Goal: Task Accomplishment & Management: Use online tool/utility

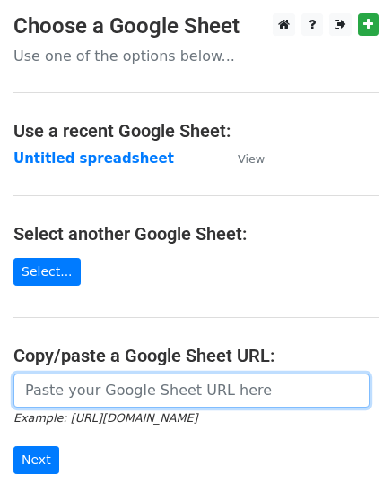
click at [81, 400] on input "url" at bounding box center [191, 391] width 356 height 34
paste input "https://docs.google.com/spreadsheets/d/1kDv-6eSOVXTz5GSVb-yYsLVVeBarrBK3R9kN6pN…"
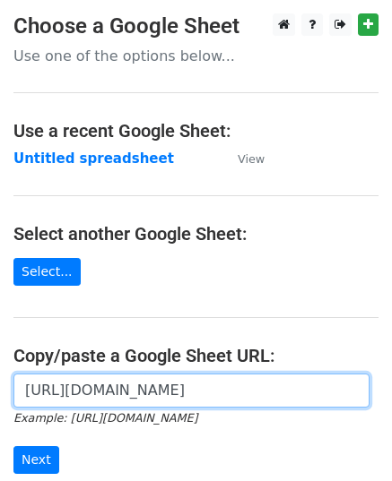
scroll to position [0, 398]
type input "https://docs.google.com/spreadsheets/d/1kDv-6eSOVXTz5GSVb-yYsLVVeBarrBK3R9kN6pN…"
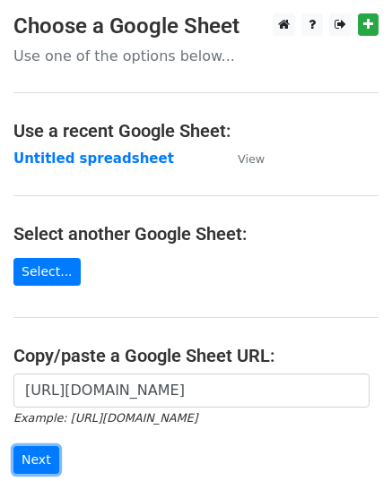
click at [35, 448] on input "Next" at bounding box center [36, 460] width 46 height 28
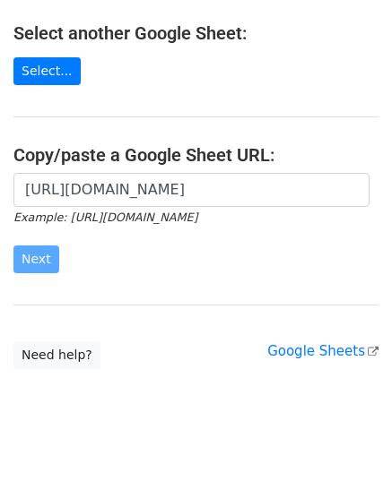
scroll to position [228, 0]
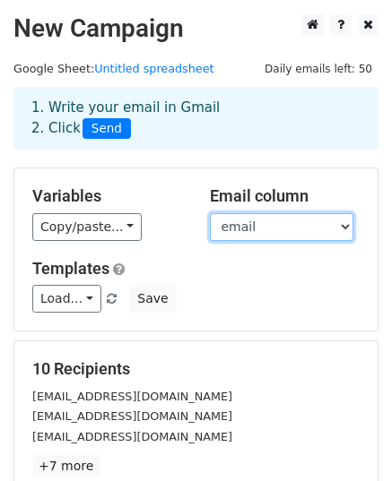
click at [232, 222] on select "email website" at bounding box center [281, 227] width 143 height 28
click at [210, 213] on select "email website" at bounding box center [281, 227] width 143 height 28
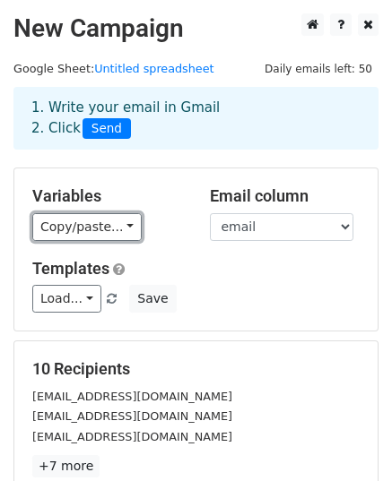
click at [115, 221] on link "Copy/paste..." at bounding box center [86, 227] width 109 height 28
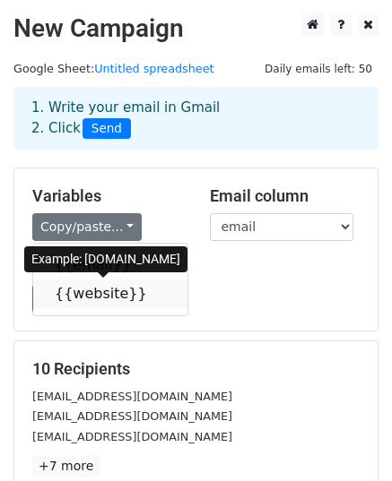
click at [106, 288] on link "{{website}}" at bounding box center [110, 294] width 154 height 29
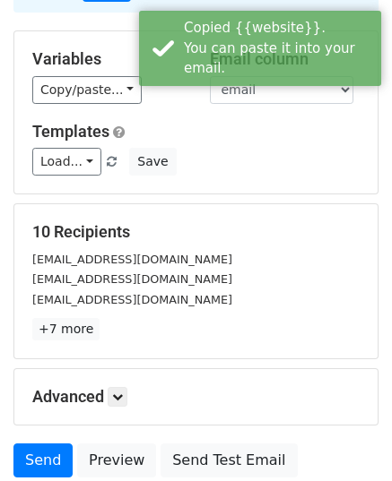
scroll to position [282, 0]
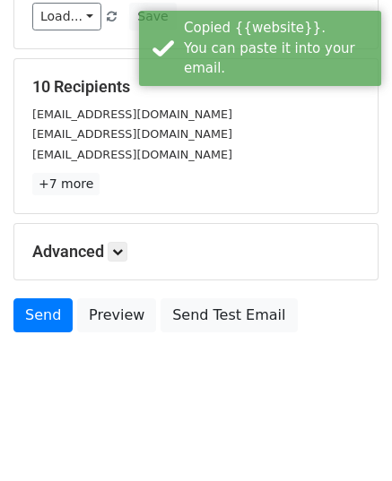
click at [109, 240] on div "Advanced Tracking Track Opens UTM Codes Track Clicks Filters Only include sprea…" at bounding box center [195, 252] width 363 height 56
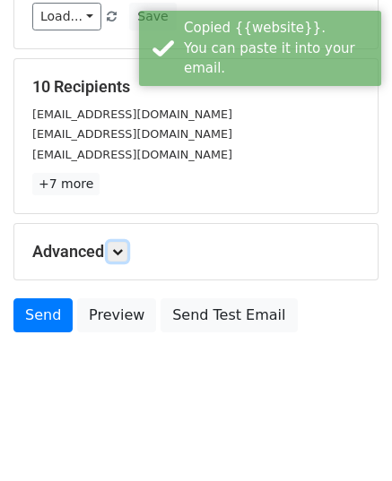
click at [113, 246] on link at bounding box center [118, 252] width 20 height 20
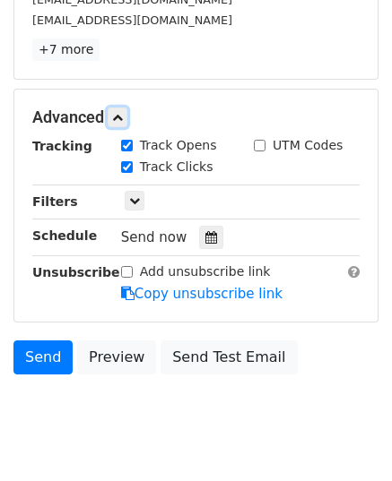
scroll to position [457, 0]
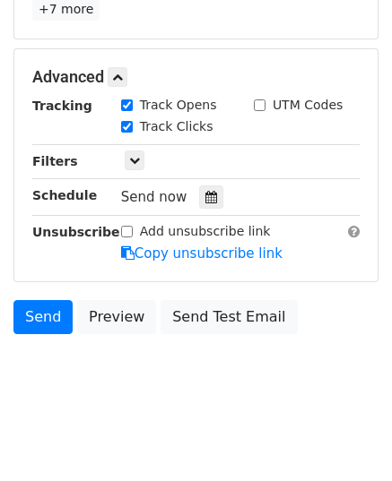
click at [205, 196] on icon at bounding box center [211, 197] width 12 height 13
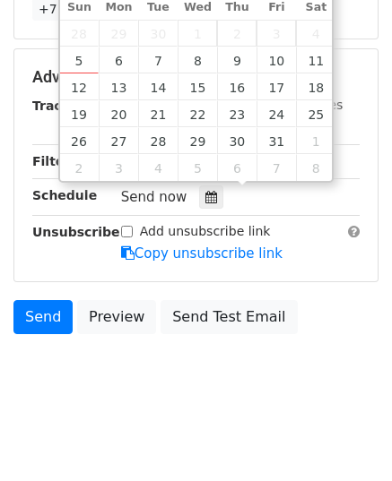
type input "2025-10-07 12:00"
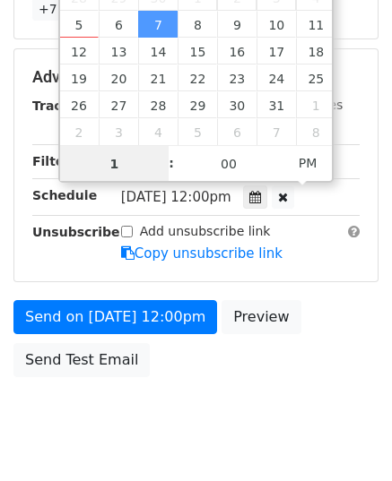
type input "11"
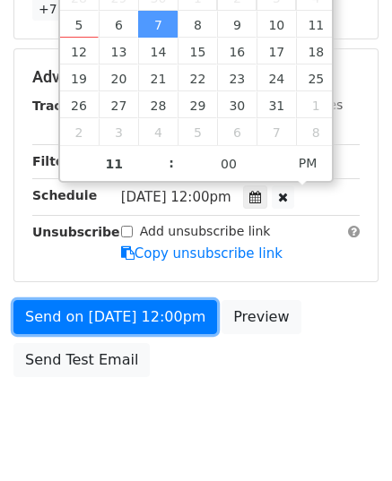
type input "2025-10-07 23:00"
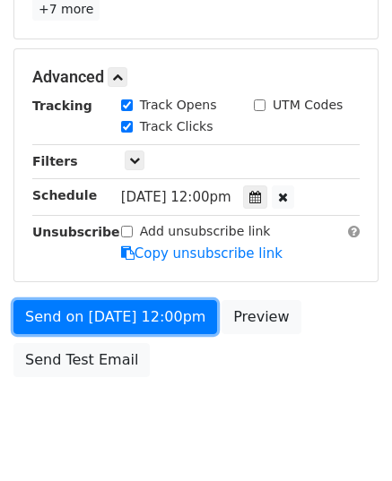
click at [117, 319] on link "Send on Oct 7 at 12:00pm" at bounding box center [114, 317] width 203 height 34
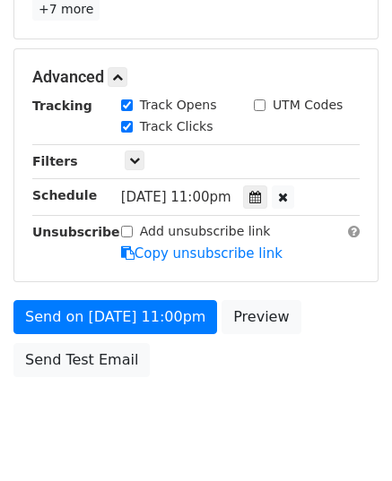
click at [109, 276] on div "Advanced Tracking Track Opens UTM Codes Track Clicks Filters Only include sprea…" at bounding box center [195, 165] width 363 height 232
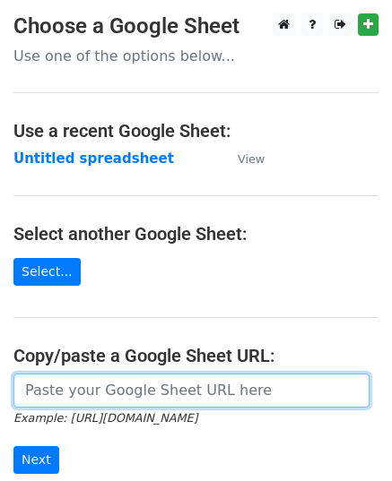
click at [108, 391] on input "url" at bounding box center [191, 391] width 356 height 34
paste input "https://docs.google.com/spreadsheets/d/1qfJK80dp03WYkQZiAdkCnWG3V_PxpE45gePSgtJ…"
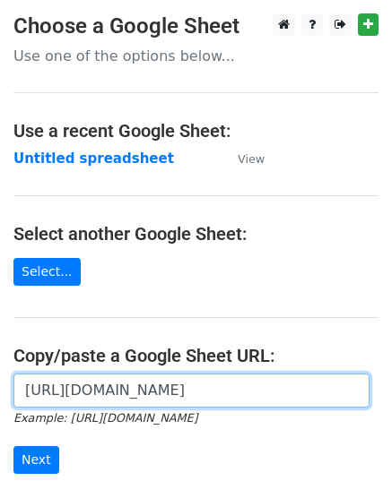
scroll to position [228, 0]
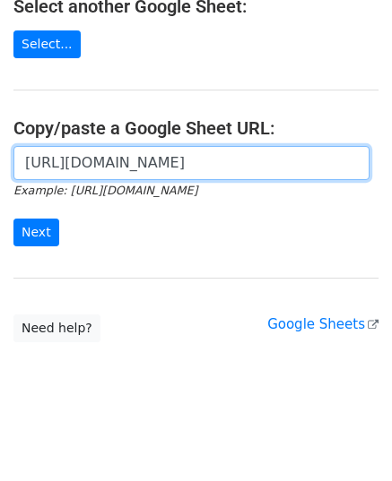
type input "https://docs.google.com/spreadsheets/d/1qfJK80dp03WYkQZiAdkCnWG3V_PxpE45gePSgtJ…"
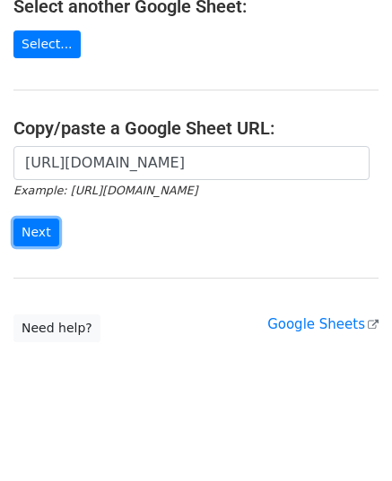
click at [39, 231] on input "Next" at bounding box center [36, 233] width 46 height 28
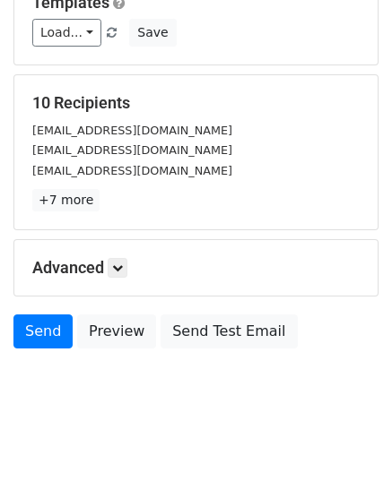
scroll to position [269, 0]
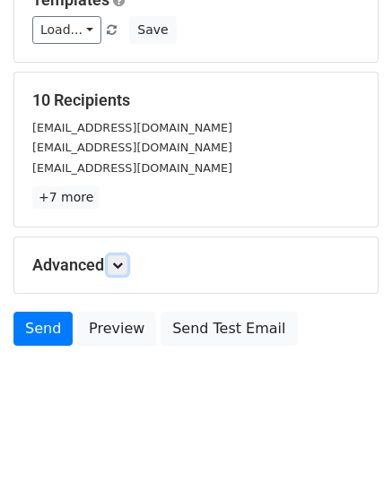
click at [118, 265] on icon at bounding box center [117, 265] width 11 height 11
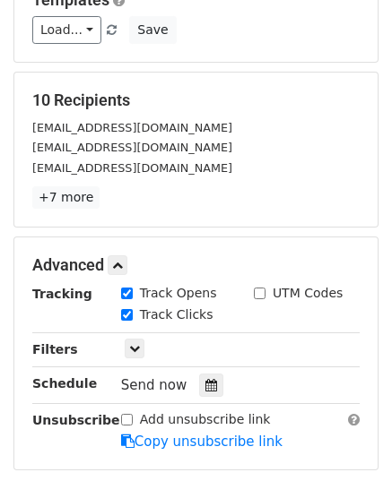
click at [208, 380] on div at bounding box center [211, 385] width 24 height 23
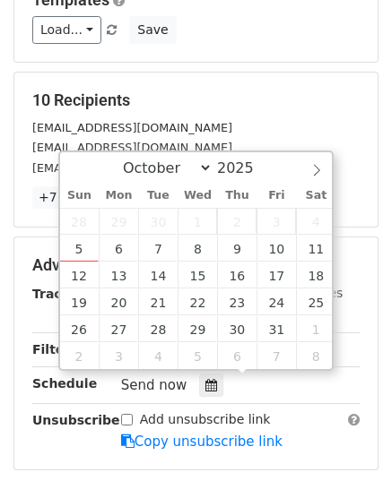
type input "2025-10-08 12:00"
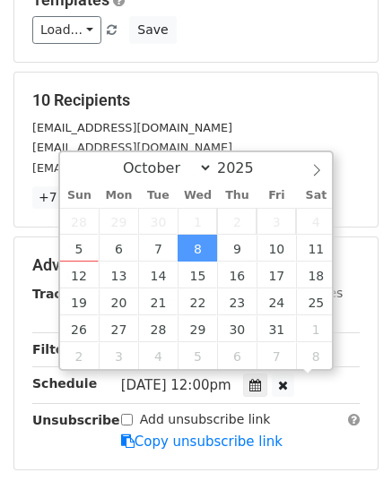
scroll to position [0, 0]
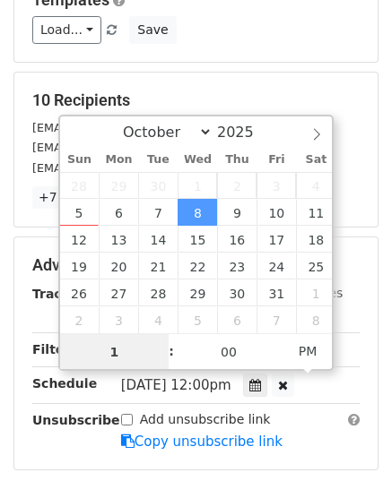
type input "11"
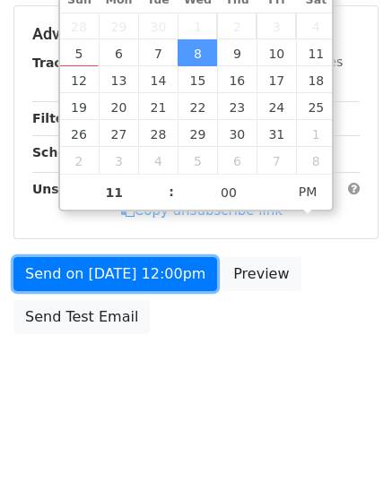
type input "2025-10-08 23:00"
click at [134, 269] on link "Send on Oct 8 at 12:00pm" at bounding box center [114, 274] width 203 height 34
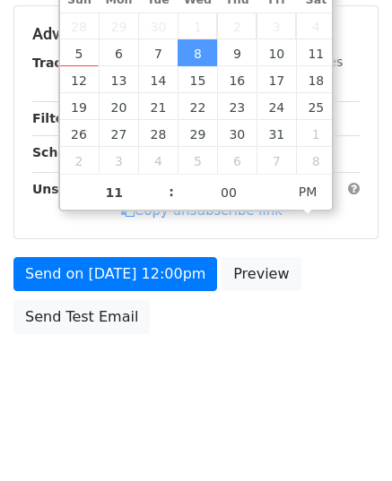
scroll to position [499, 0]
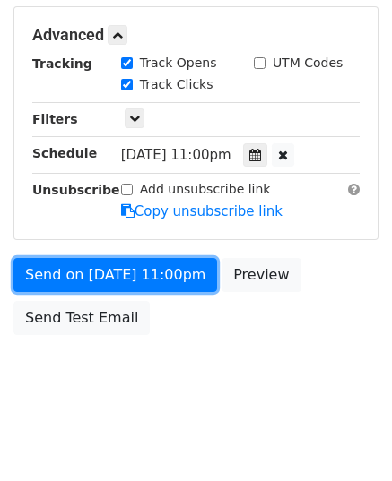
click at [134, 269] on link "Send on Oct 8 at 11:00pm" at bounding box center [114, 275] width 203 height 34
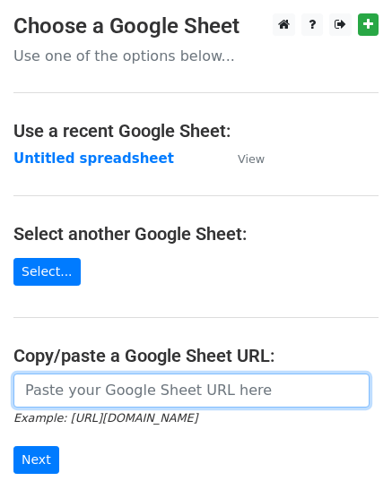
click at [98, 389] on input "url" at bounding box center [191, 391] width 356 height 34
click at [88, 375] on input "url" at bounding box center [191, 391] width 356 height 34
paste input "https://docs.google.com/spreadsheets/d/13ZM3xB5NdBywipkl9hqc7qehvnhxX5khvnCwrHN…"
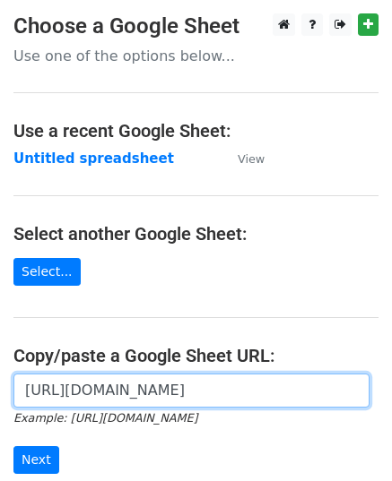
scroll to position [0, 401]
type input "https://docs.google.com/spreadsheets/d/13ZM3xB5NdBywipkl9hqc7qehvnhxX5khvnCwrHN…"
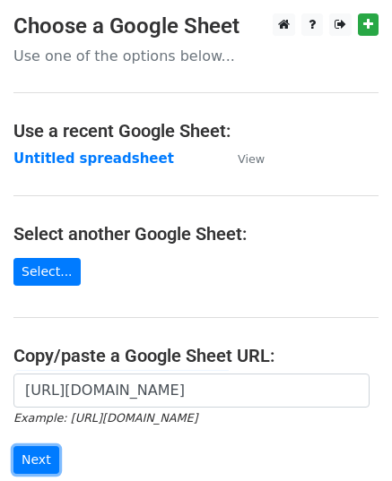
click at [29, 454] on input "Next" at bounding box center [36, 460] width 46 height 28
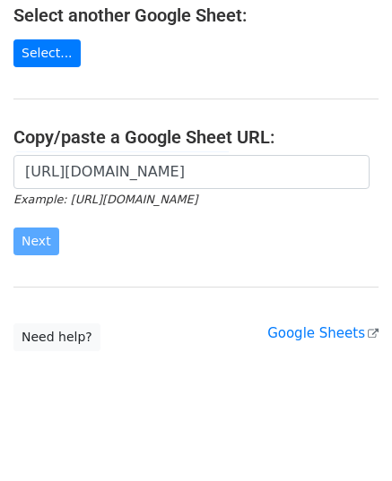
scroll to position [228, 0]
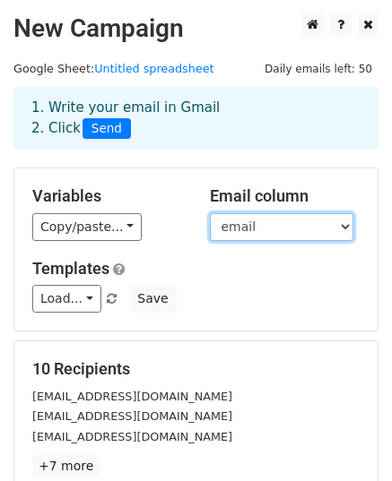
click at [237, 229] on select "email website" at bounding box center [281, 227] width 143 height 28
click at [210, 213] on select "email website" at bounding box center [281, 227] width 143 height 28
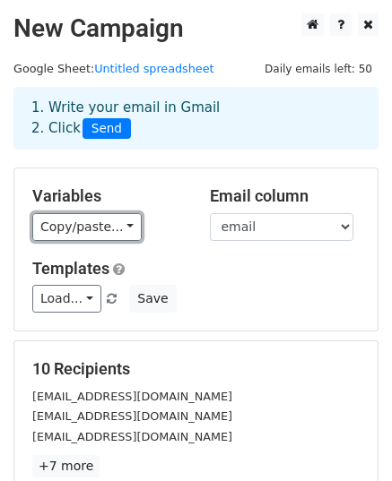
click at [79, 229] on link "Copy/paste..." at bounding box center [86, 227] width 109 height 28
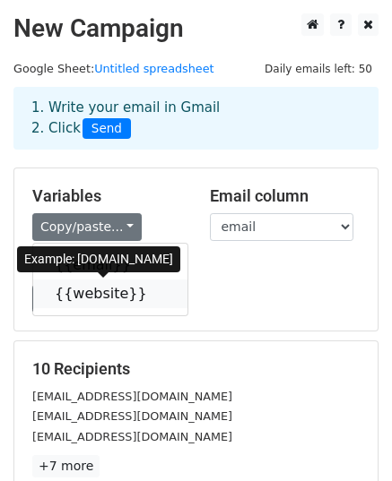
click at [87, 292] on link "{{website}}" at bounding box center [110, 294] width 154 height 29
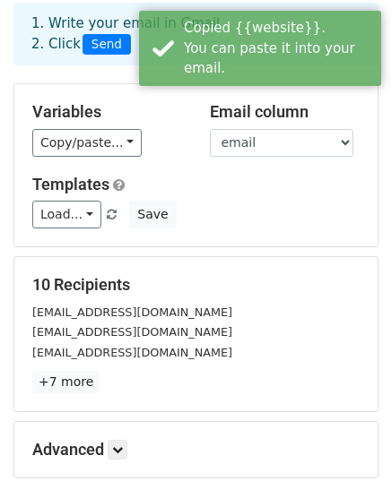
scroll to position [282, 0]
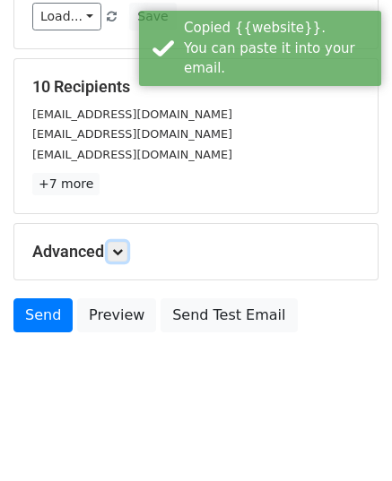
click at [118, 257] on link at bounding box center [118, 252] width 20 height 20
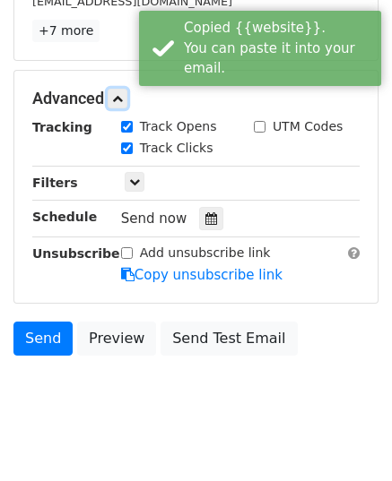
scroll to position [457, 0]
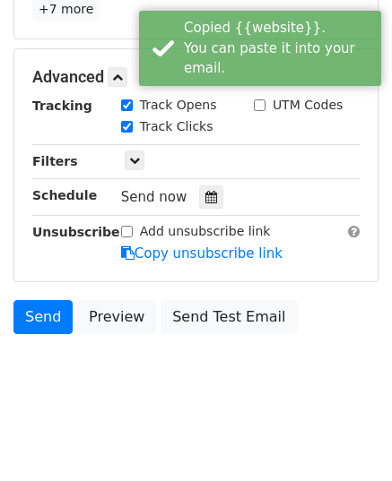
click at [211, 196] on div at bounding box center [211, 197] width 24 height 23
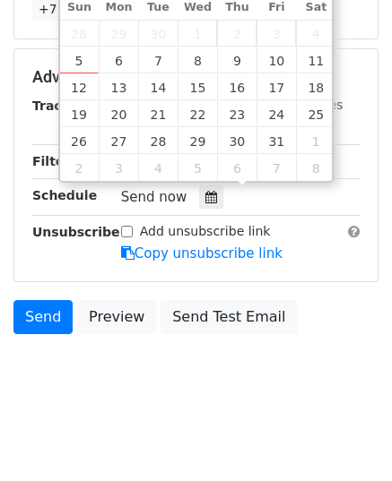
type input "2025-10-09 12:00"
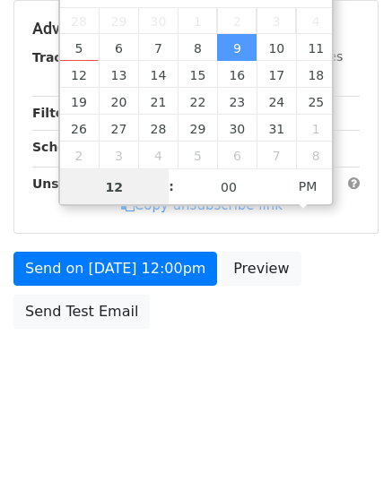
scroll to position [428, 0]
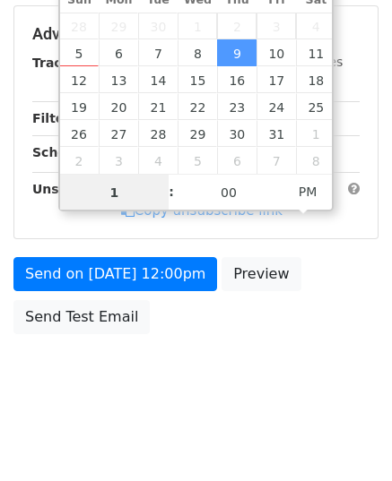
type input "11"
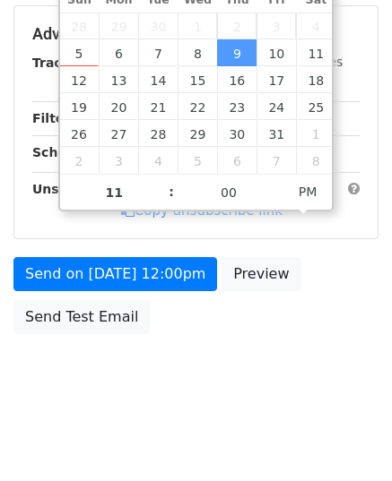
type input "2025-10-09 23:00"
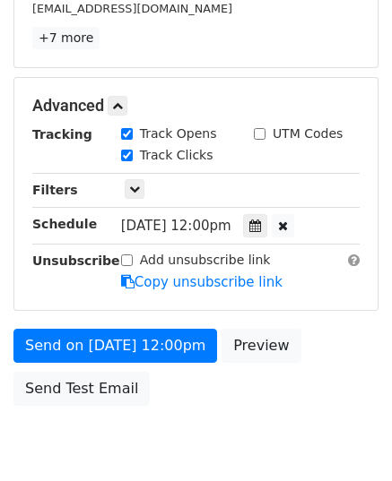
scroll to position [499, 0]
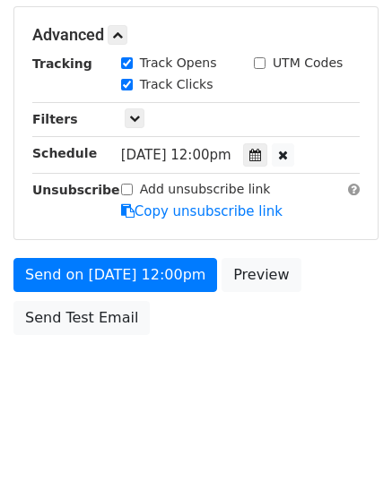
click at [85, 248] on form "Variables Copy/paste... {{email}} {{website}} Email column email website Templa…" at bounding box center [195, 6] width 365 height 676
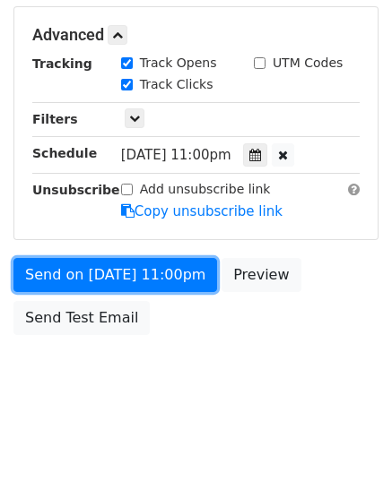
click at [90, 269] on link "Send on Oct 9 at 11:00pm" at bounding box center [114, 275] width 203 height 34
click at [89, 269] on link "Send on Oct 9 at 11:00pm" at bounding box center [114, 275] width 203 height 34
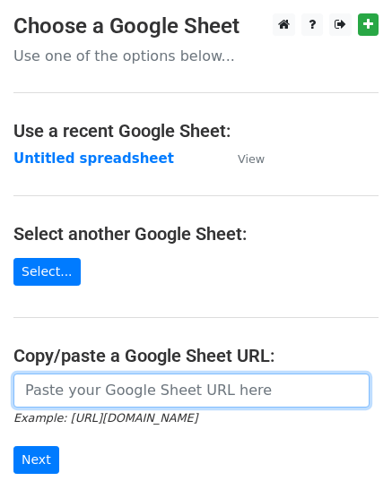
click at [72, 391] on input "url" at bounding box center [191, 391] width 356 height 34
paste input "[URL][DOMAIN_NAME]"
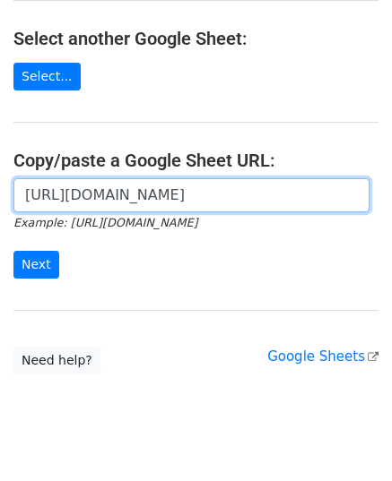
scroll to position [228, 0]
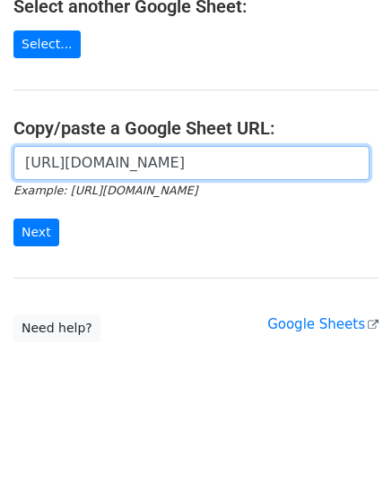
type input "[URL][DOMAIN_NAME]"
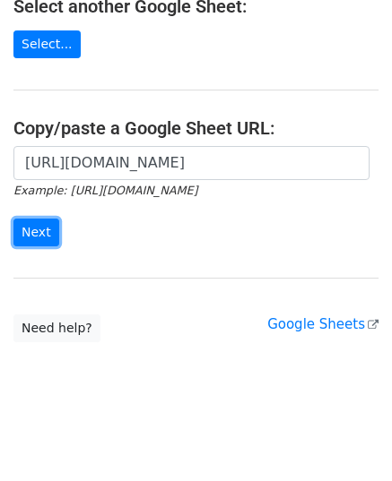
scroll to position [0, 0]
click at [39, 229] on input "Next" at bounding box center [36, 233] width 46 height 28
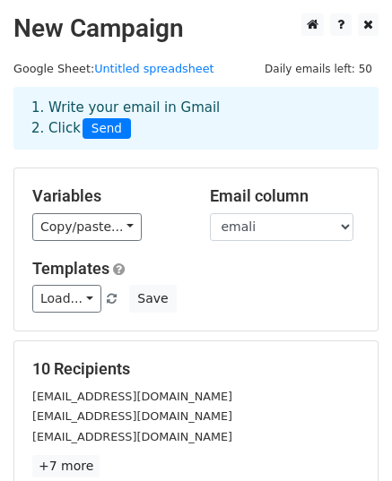
click at [240, 214] on div "Email column emali website" at bounding box center [284, 213] width 177 height 55
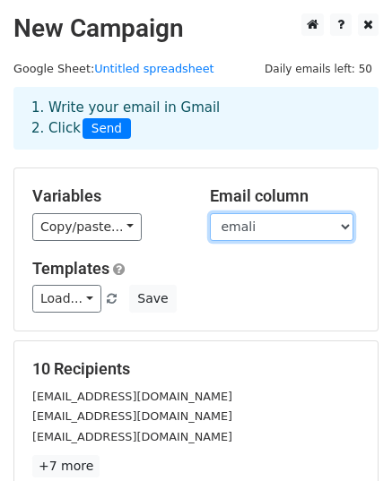
click at [244, 221] on select "emali website" at bounding box center [281, 227] width 143 height 28
click at [210, 213] on select "emali website" at bounding box center [281, 227] width 143 height 28
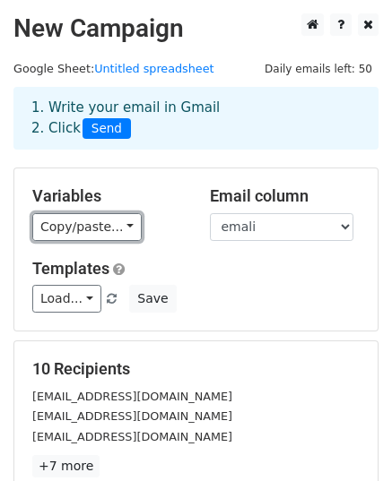
click at [44, 218] on link "Copy/paste..." at bounding box center [86, 227] width 109 height 28
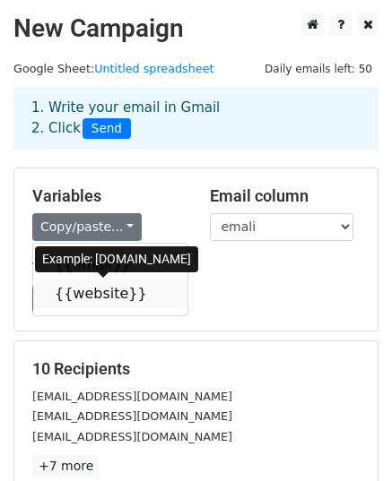
click at [109, 295] on link "{{website}}" at bounding box center [110, 294] width 154 height 29
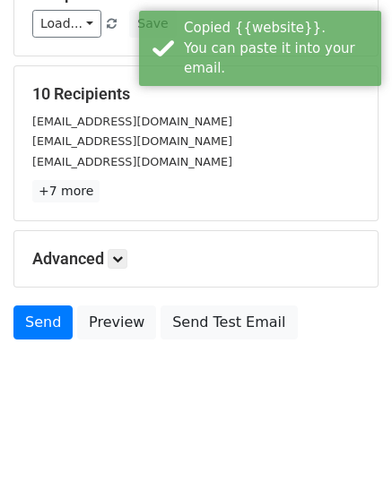
scroll to position [282, 0]
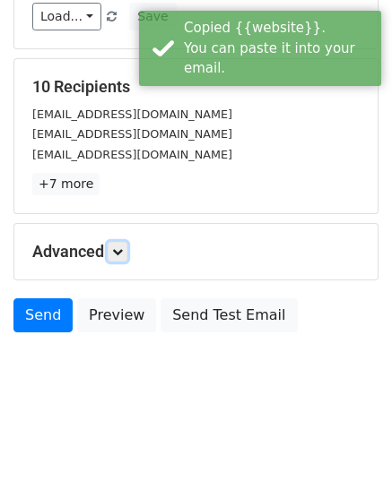
click at [123, 247] on icon at bounding box center [117, 252] width 11 height 11
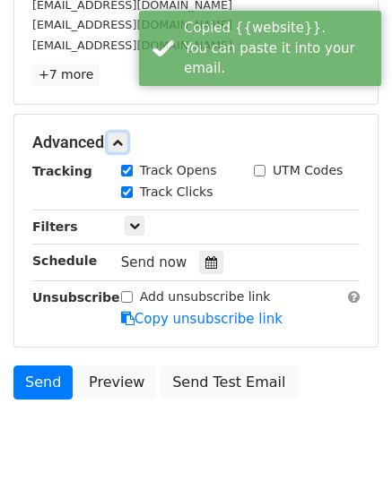
scroll to position [457, 0]
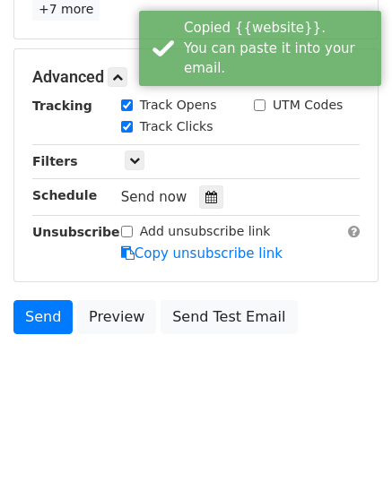
click at [205, 196] on icon at bounding box center [211, 197] width 12 height 13
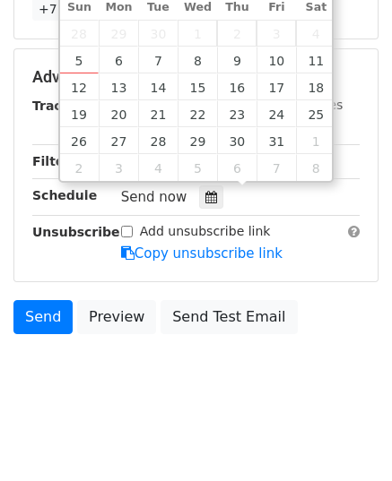
type input "2025-10-10 12:00"
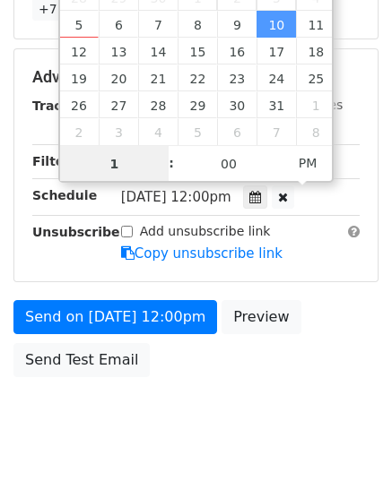
type input "11"
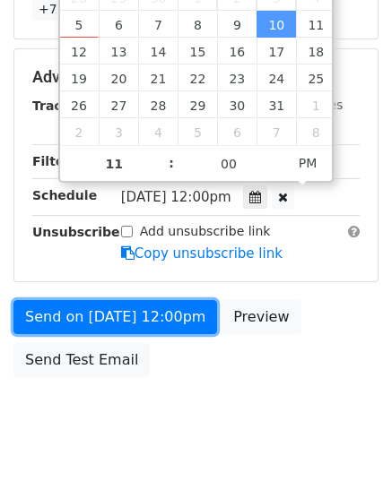
type input "2025-10-10 23:00"
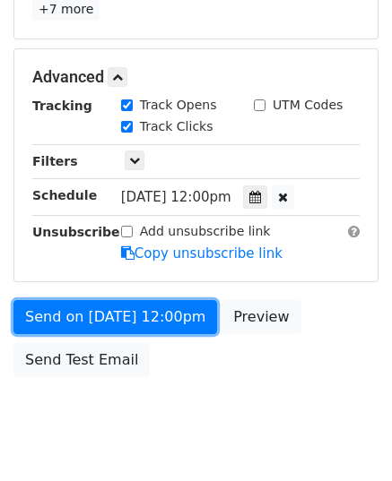
click at [82, 314] on link "Send on Oct 10 at 12:00pm" at bounding box center [114, 317] width 203 height 34
